Goal: Information Seeking & Learning: Stay updated

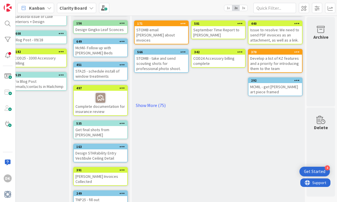
scroll to position [0, 665]
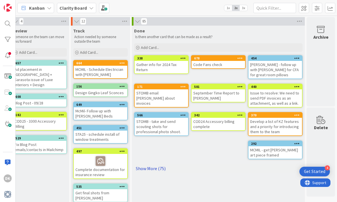
click at [160, 164] on link "Show More (75)" at bounding box center [218, 168] width 169 height 9
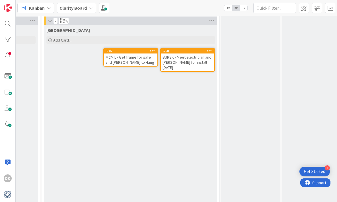
scroll to position [469, 453]
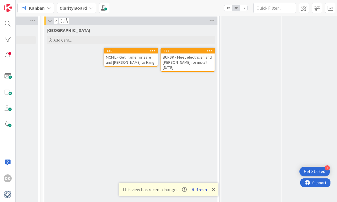
click at [196, 189] on button "Refresh" at bounding box center [199, 189] width 19 height 7
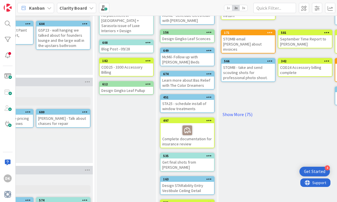
scroll to position [58, 578]
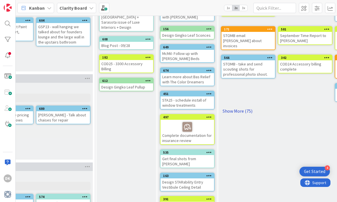
click at [248, 107] on link "Show More (75)" at bounding box center [305, 111] width 169 height 9
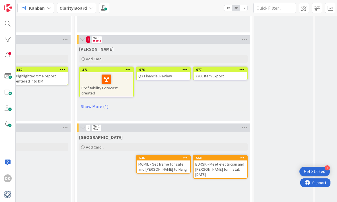
scroll to position [361, 421]
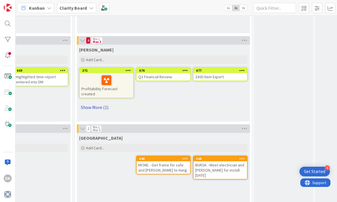
click at [100, 104] on link "Show More (1)" at bounding box center [163, 107] width 169 height 9
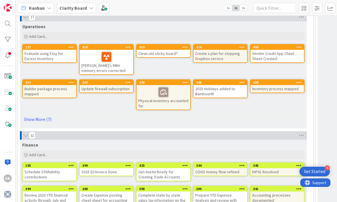
scroll to position [1745, 0]
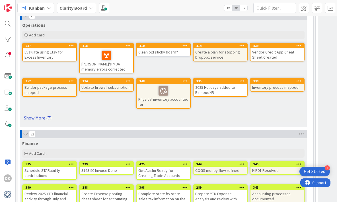
click at [45, 119] on link "Show More (7)" at bounding box center [163, 117] width 283 height 9
